Goal: Transaction & Acquisition: Download file/media

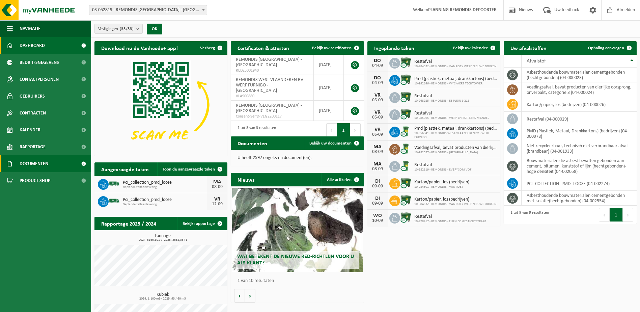
click at [34, 168] on span "Documenten" at bounding box center [34, 163] width 29 height 17
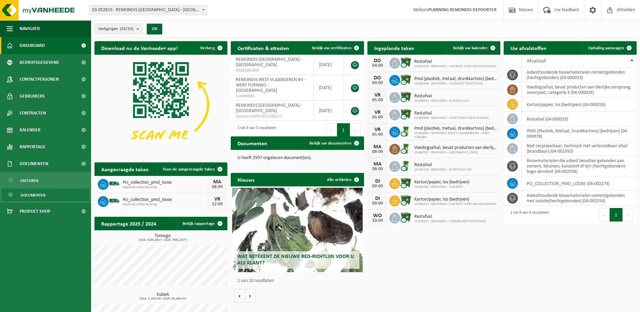
click at [30, 196] on span "Documenten" at bounding box center [33, 195] width 25 height 13
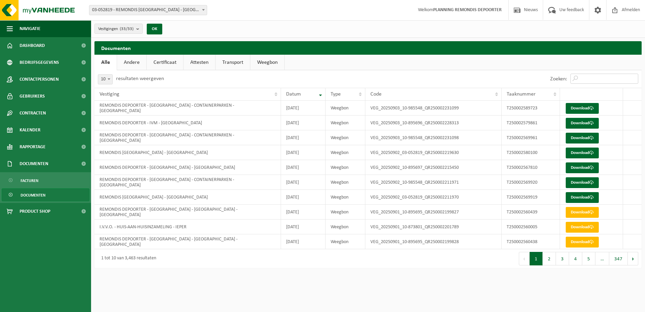
click at [580, 76] on input "Zoeken:" at bounding box center [604, 79] width 68 height 10
paste input "T250002569919"
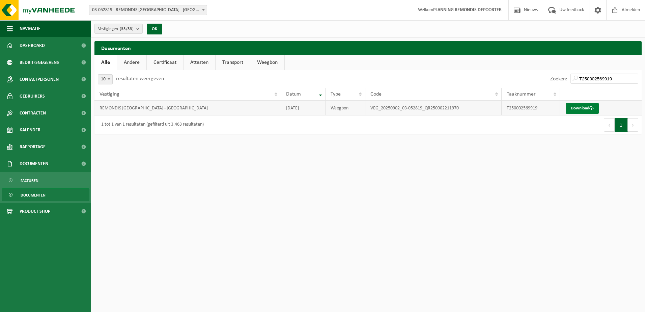
click at [580, 103] on link "Download" at bounding box center [582, 108] width 33 height 11
click at [584, 76] on input "T250002569919" at bounding box center [604, 79] width 68 height 10
paste input "20"
click at [578, 110] on link "Download" at bounding box center [582, 108] width 33 height 11
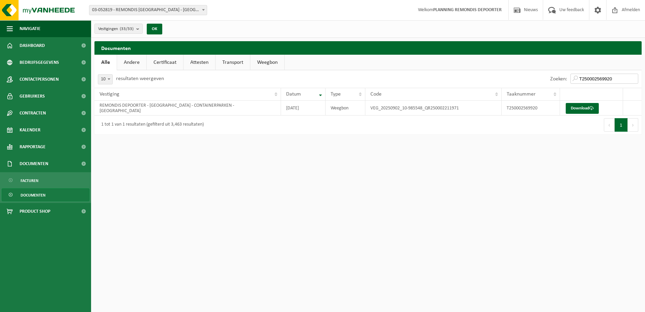
click at [587, 75] on input "T250002569920" at bounding box center [604, 79] width 68 height 10
paste input "89723"
drag, startPoint x: 588, startPoint y: 96, endPoint x: 588, endPoint y: 104, distance: 8.1
click at [588, 104] on link "Download" at bounding box center [582, 108] width 33 height 11
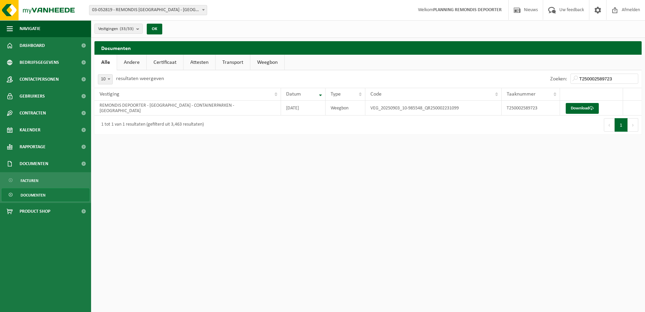
click at [593, 73] on div "Zoeken: T250002589723" at bounding box center [594, 79] width 95 height 18
drag, startPoint x: 593, startPoint y: 73, endPoint x: 590, endPoint y: 80, distance: 7.4
click at [590, 80] on input "T250002589723" at bounding box center [604, 79] width 68 height 10
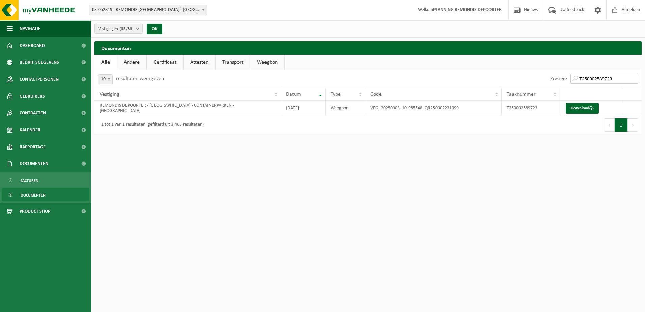
paste input "69961"
type input "T250002569961"
click at [589, 109] on link "Download" at bounding box center [582, 108] width 33 height 11
